Goal: Task Accomplishment & Management: Manage account settings

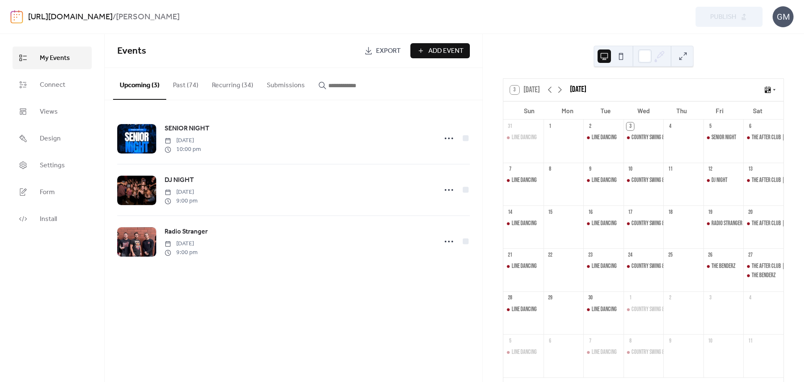
click at [230, 81] on button "Recurring (34)" at bounding box center [232, 83] width 55 height 31
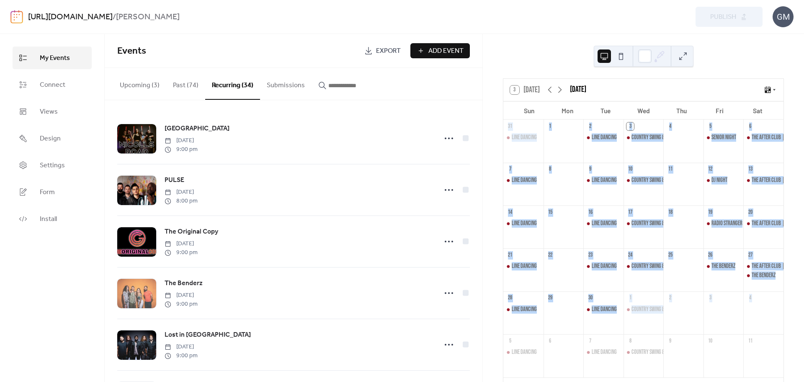
drag, startPoint x: 483, startPoint y: 127, endPoint x: 471, endPoint y: 285, distance: 158.0
click at [489, 339] on div "3 [DATE] [DATE] Sun Mon Tue Wed Thu Fri Sat 31 Line Dancing 1 2 Line Dancing 3 …" at bounding box center [643, 208] width 321 height 348
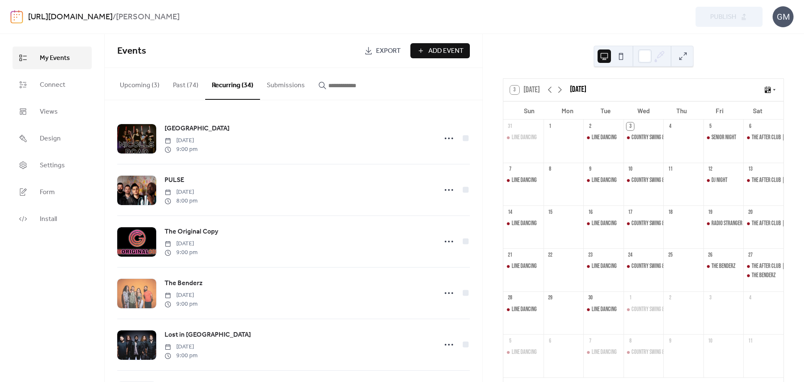
click at [479, 248] on div "[GEOGRAPHIC_DATA] [DATE] 9:00 pm PULSE [DATE] 8:00 pm The Original Copy [DATE] …" at bounding box center [294, 241] width 378 height 282
drag, startPoint x: 483, startPoint y: 140, endPoint x: 480, endPoint y: 151, distance: 11.3
click at [483, 155] on div "3 [DATE] [DATE] Sun Mon Tue Wed Thu Fri Sat 31 Line Dancing 1 2 Line Dancing 3 …" at bounding box center [644, 208] width 322 height 348
click at [478, 148] on div "[GEOGRAPHIC_DATA] [DATE] 9:00 pm PULSE [DATE] 8:00 pm The Original Copy [DATE] …" at bounding box center [294, 241] width 378 height 282
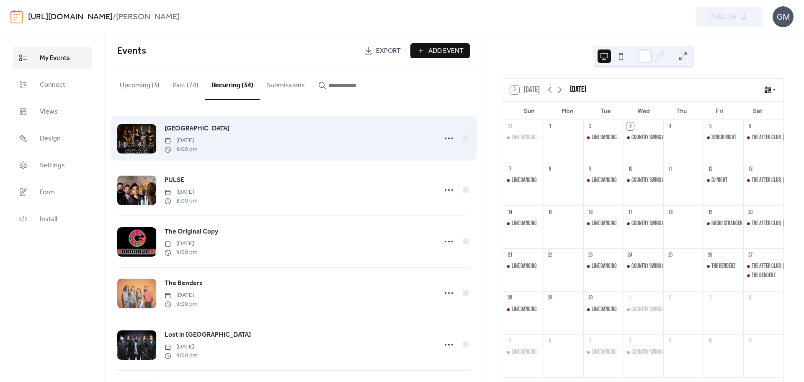
click at [288, 160] on div "[GEOGRAPHIC_DATA] [DATE] 9:00 pm" at bounding box center [293, 138] width 353 height 51
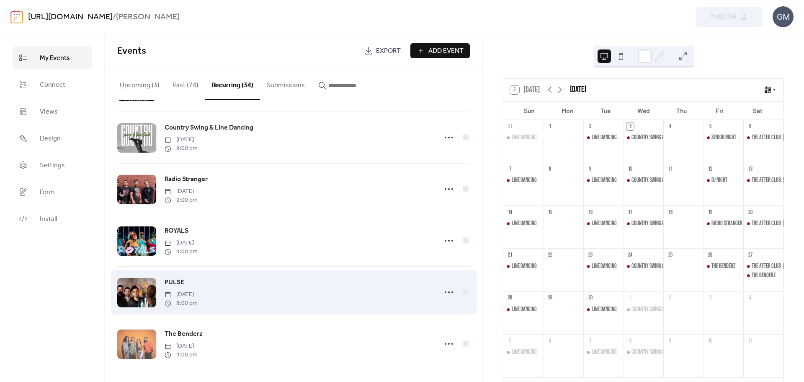
scroll to position [1510, 0]
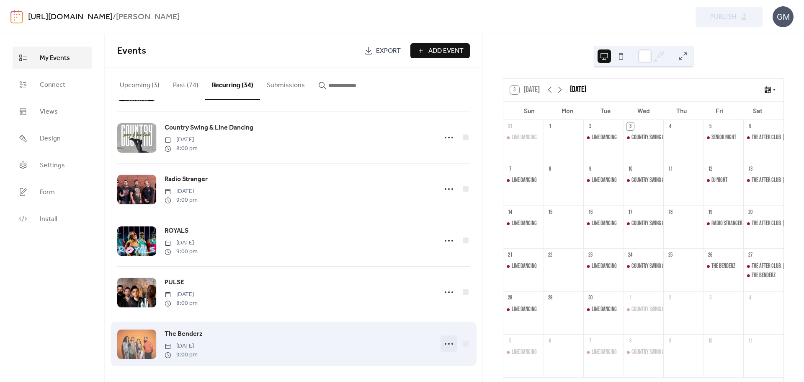
click at [448, 344] on circle at bounding box center [449, 344] width 2 height 2
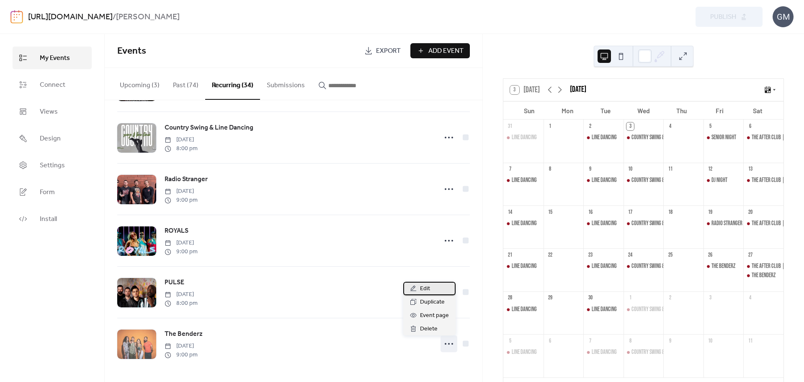
click at [442, 284] on div "Edit" at bounding box center [430, 288] width 52 height 13
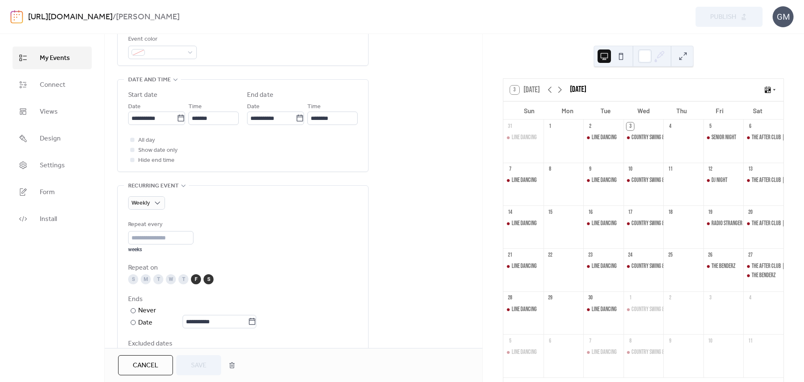
scroll to position [251, 0]
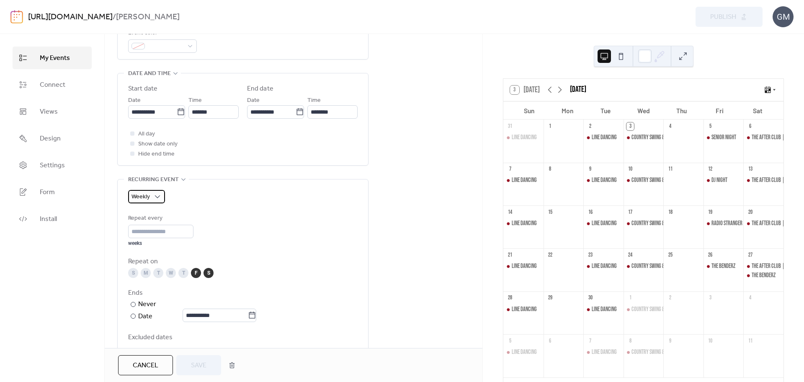
click at [148, 193] on span "Weekly" at bounding box center [141, 196] width 18 height 11
click at [150, 213] on span "Do not repeat" at bounding box center [155, 214] width 41 height 10
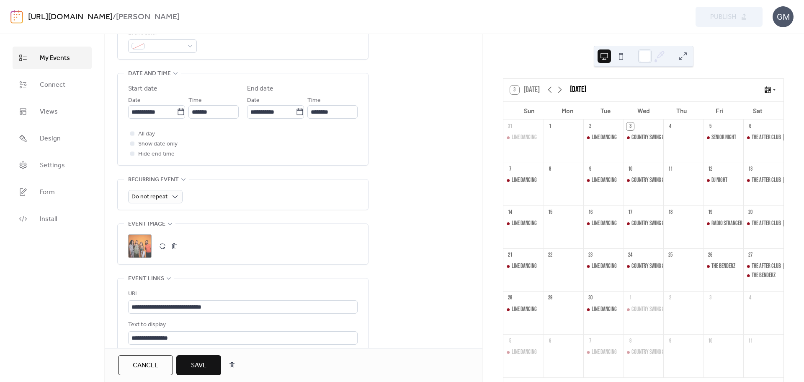
click at [208, 362] on button "Save" at bounding box center [198, 365] width 45 height 20
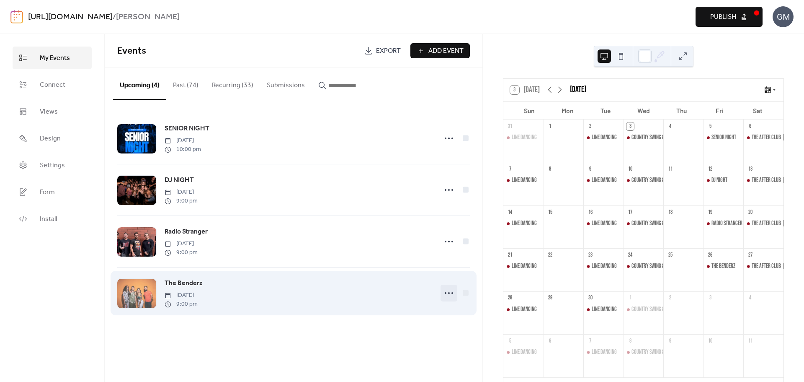
click at [457, 294] on div at bounding box center [449, 293] width 17 height 17
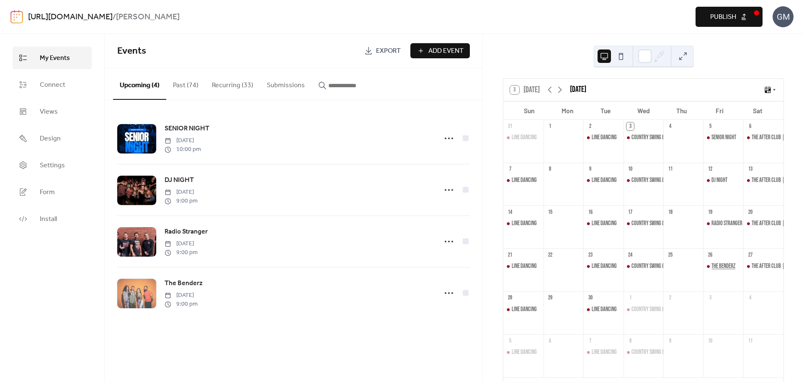
click at [724, 267] on div "The Benderz" at bounding box center [724, 266] width 24 height 8
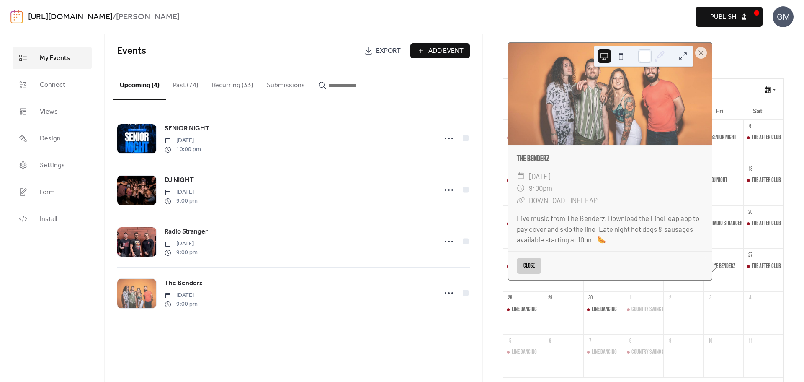
click at [720, 299] on div "3" at bounding box center [724, 298] width 40 height 14
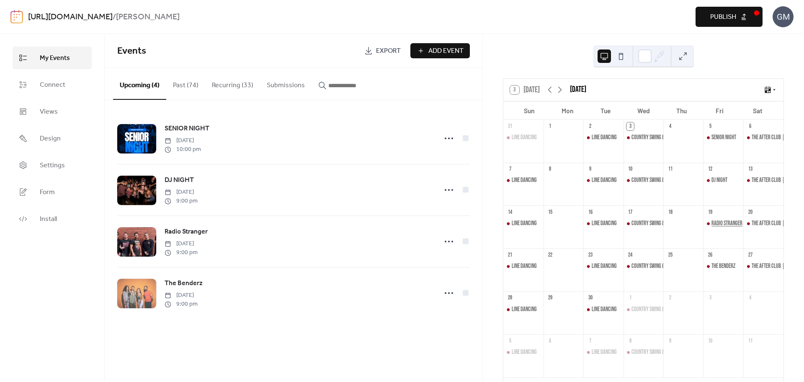
click at [721, 220] on div "Radio Stranger" at bounding box center [727, 223] width 31 height 8
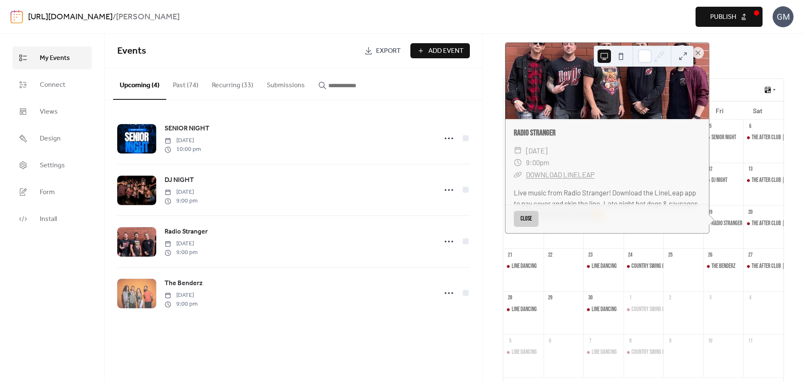
scroll to position [48, 0]
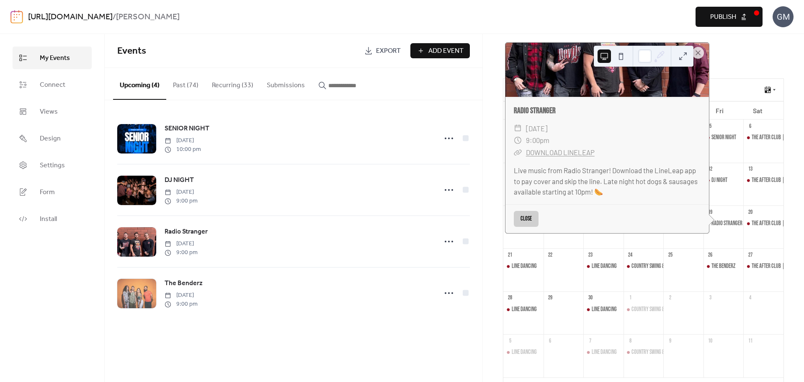
click at [709, 305] on div "3" at bounding box center [724, 298] width 40 height 14
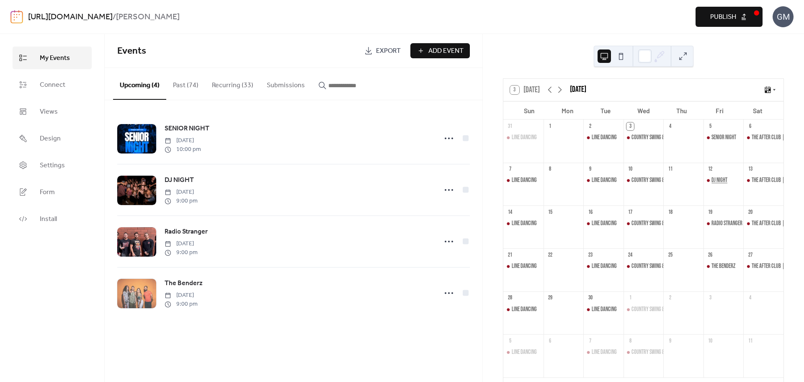
click at [715, 179] on div "DJ NIGHT" at bounding box center [720, 180] width 16 height 8
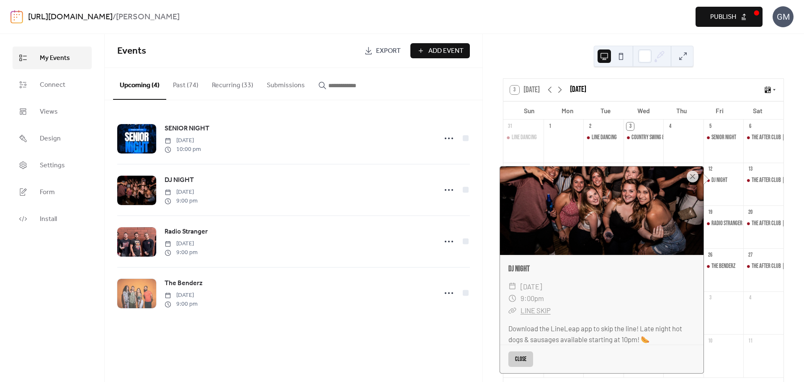
scroll to position [21, 0]
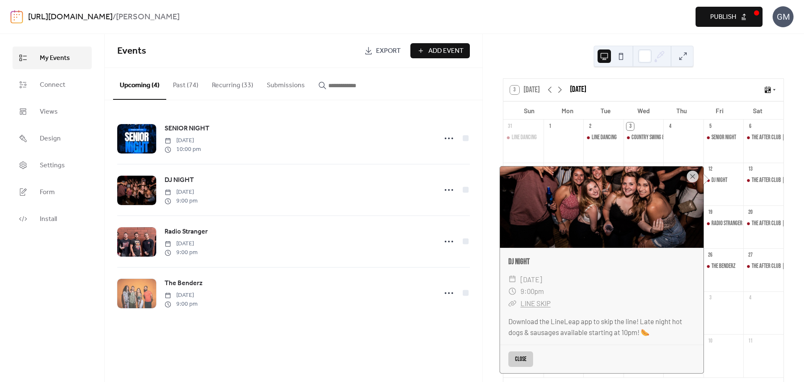
click at [744, 316] on div at bounding box center [764, 318] width 40 height 26
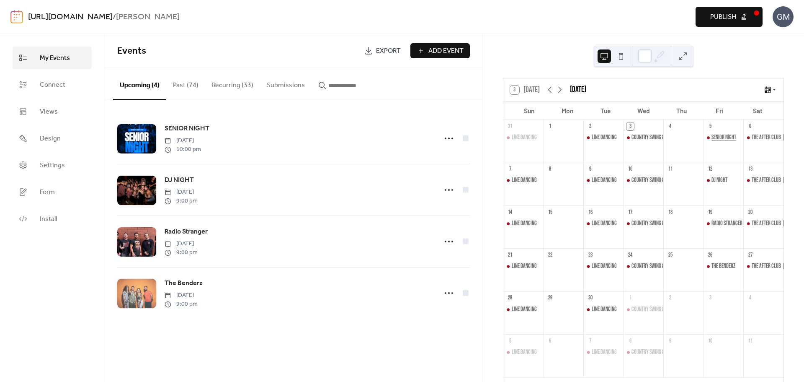
click at [720, 136] on div "SENIOR NIGHT" at bounding box center [724, 137] width 25 height 8
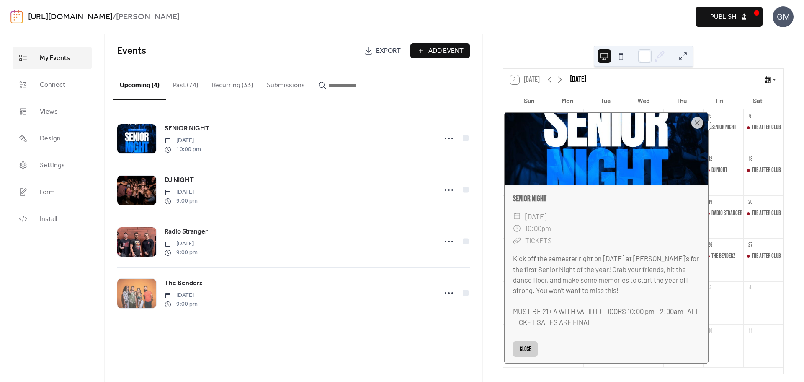
scroll to position [16, 0]
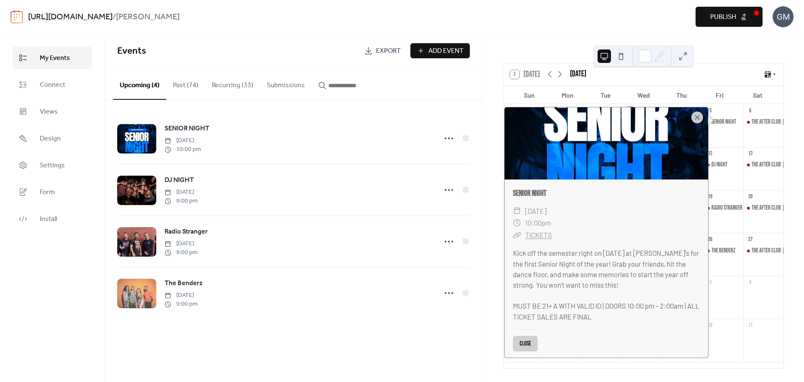
click at [731, 304] on div at bounding box center [724, 303] width 40 height 26
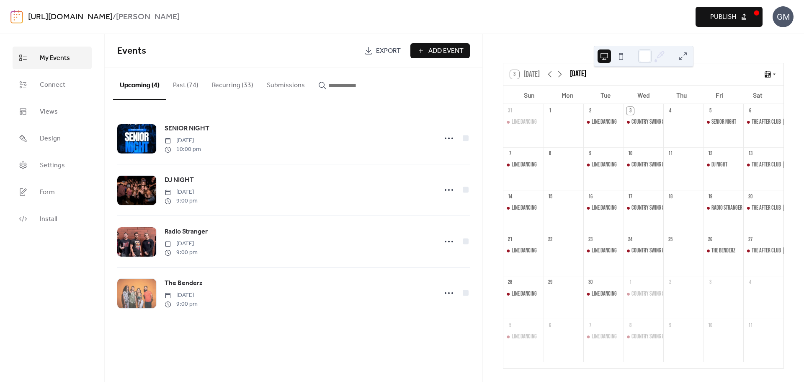
click at [725, 24] on button "Publish" at bounding box center [729, 17] width 67 height 20
